Goal: Information Seeking & Learning: Learn about a topic

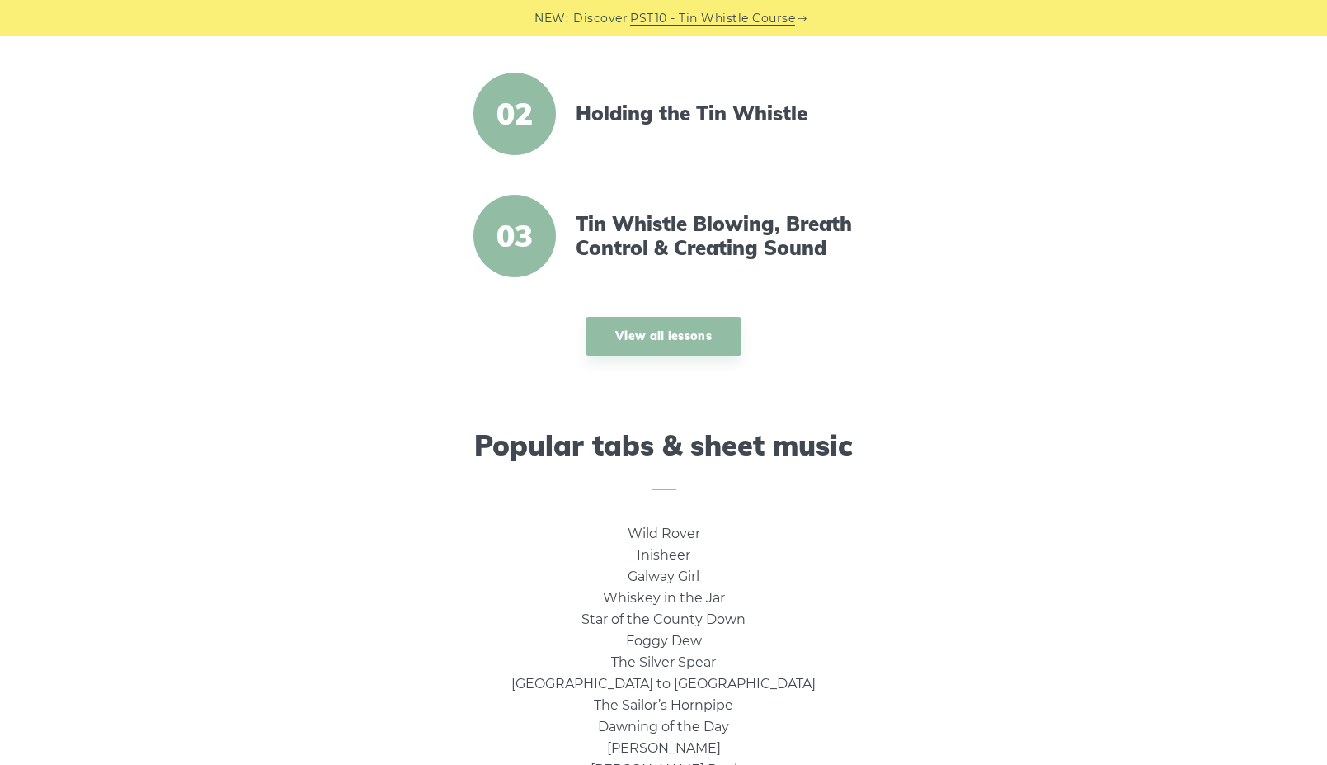
scroll to position [386, 0]
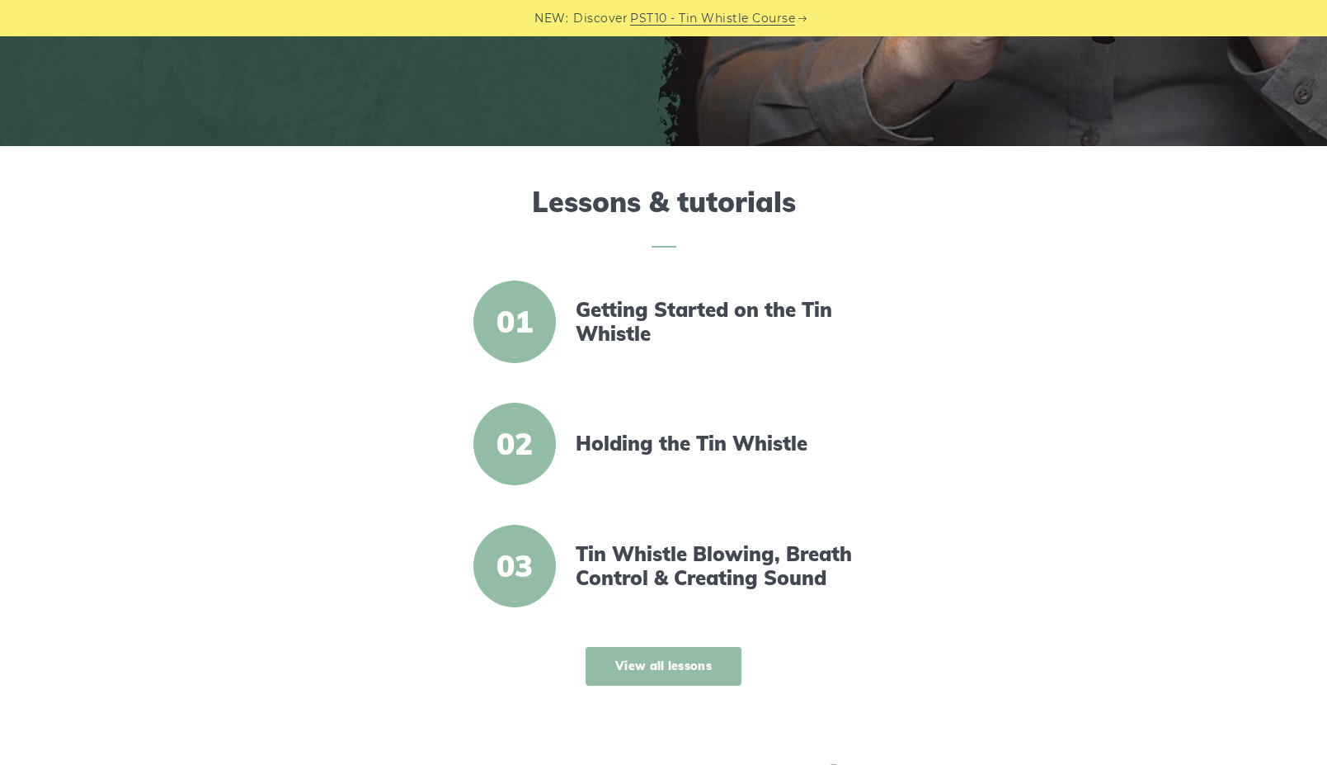
click at [705, 681] on link "View all lessons" at bounding box center [664, 666] width 156 height 39
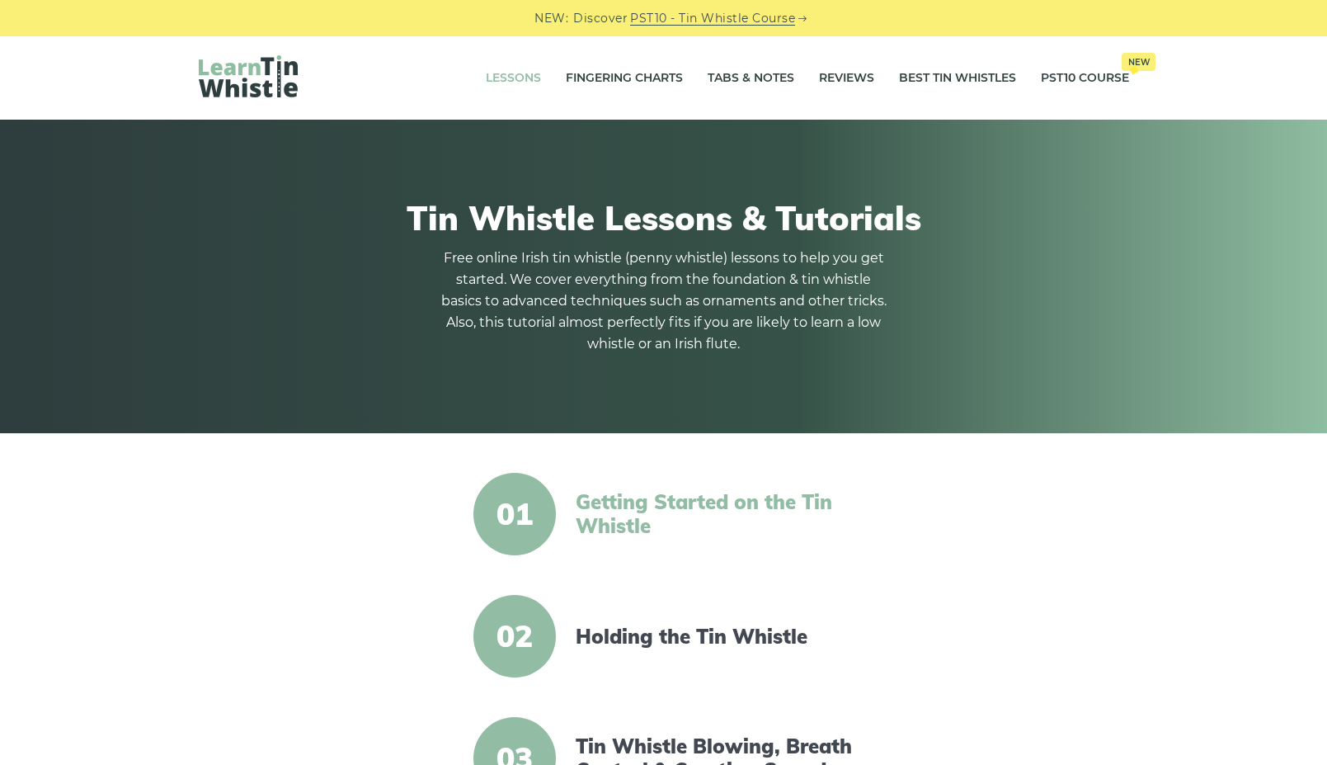
click at [629, 511] on link "Getting Started on the Tin Whistle" at bounding box center [718, 514] width 284 height 48
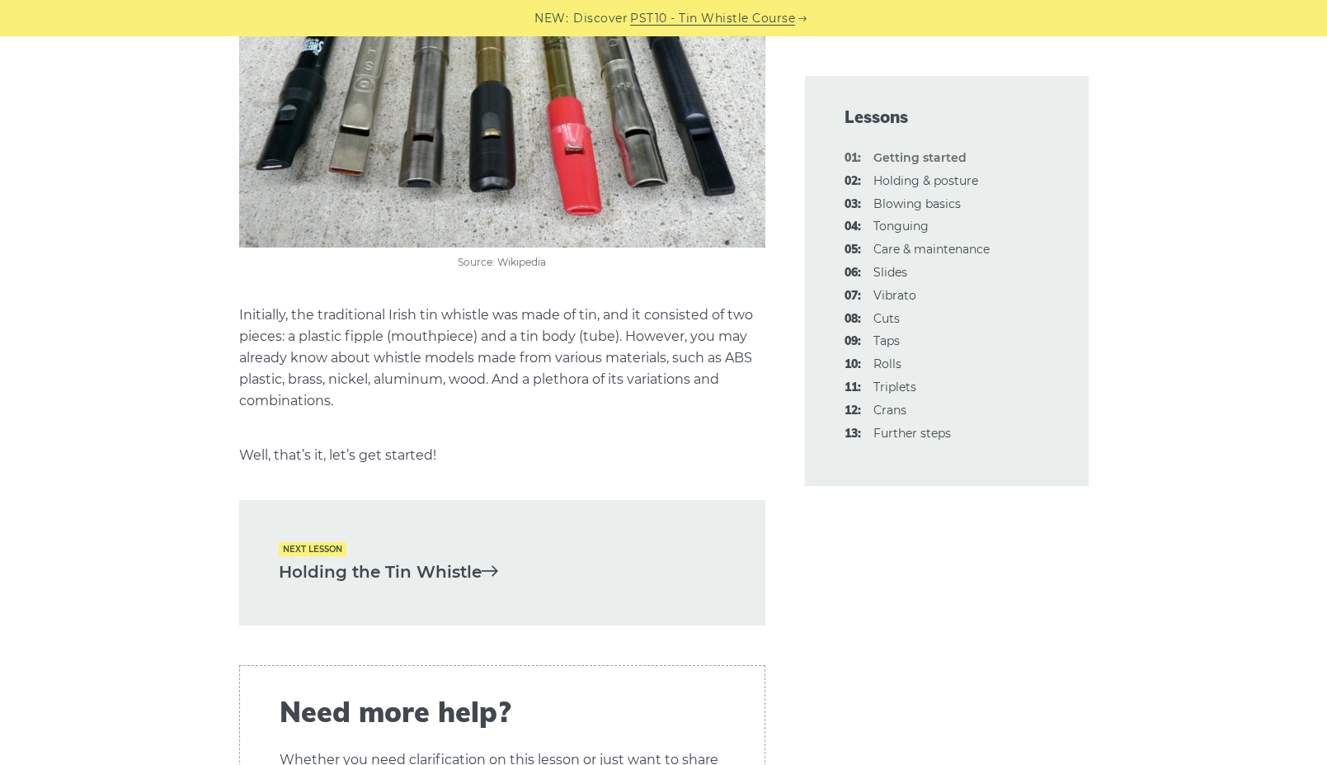
scroll to position [3246, 0]
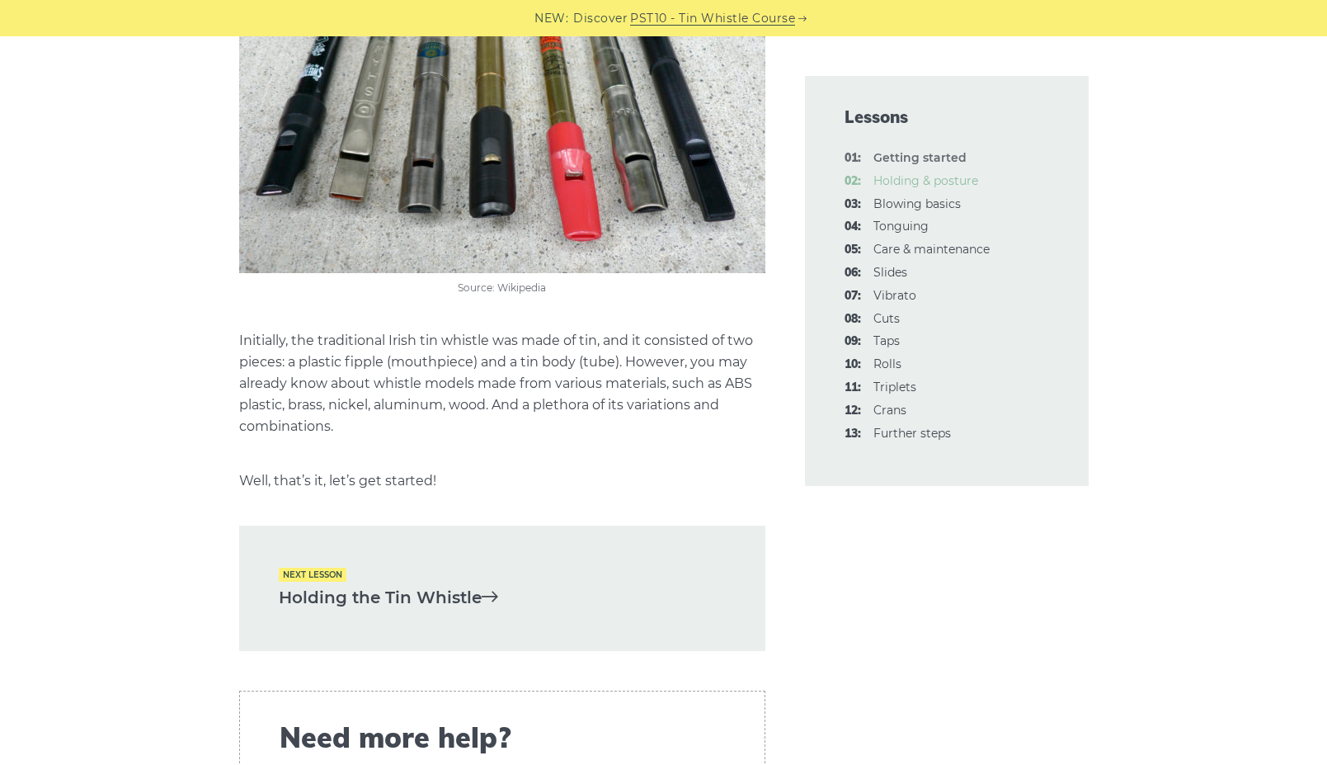
click at [918, 178] on link "02: Holding & posture" at bounding box center [926, 180] width 105 height 15
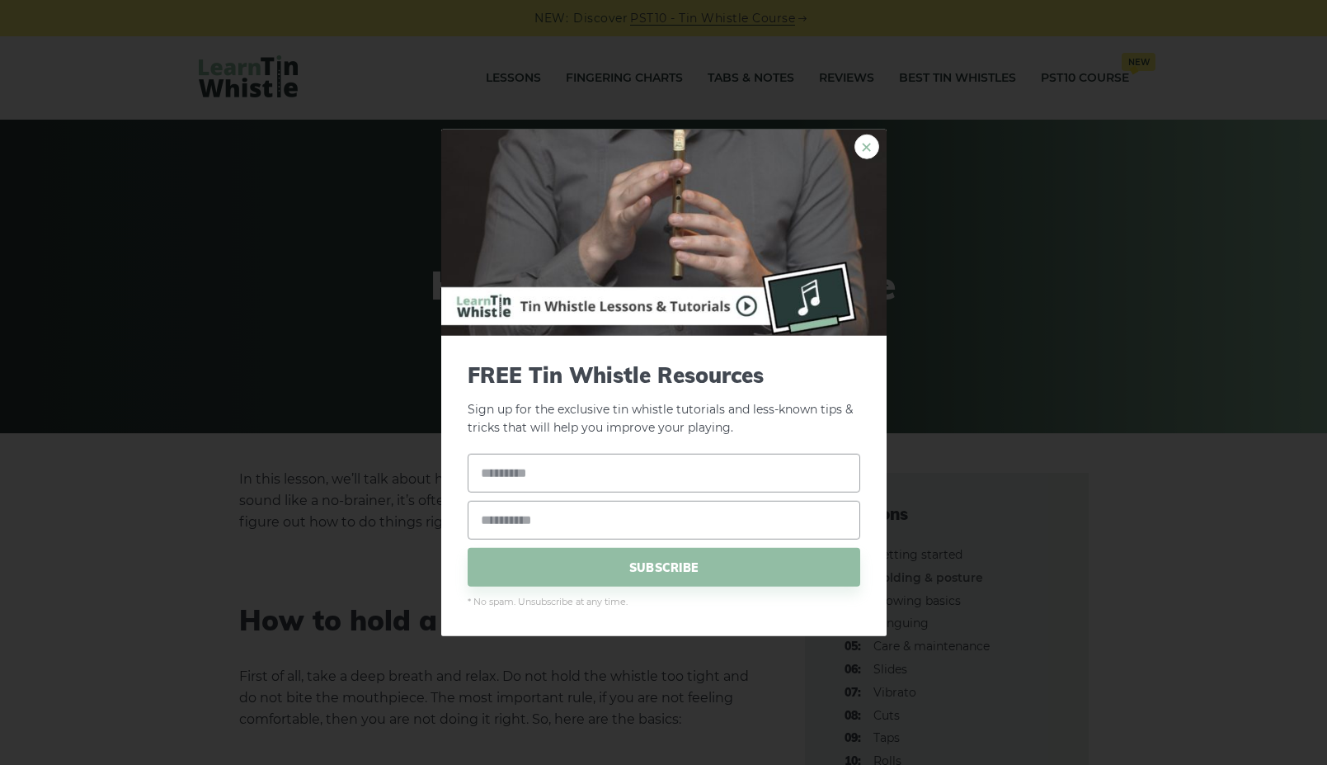
click at [867, 144] on link "×" at bounding box center [867, 146] width 25 height 25
